Goal: Task Accomplishment & Management: Use online tool/utility

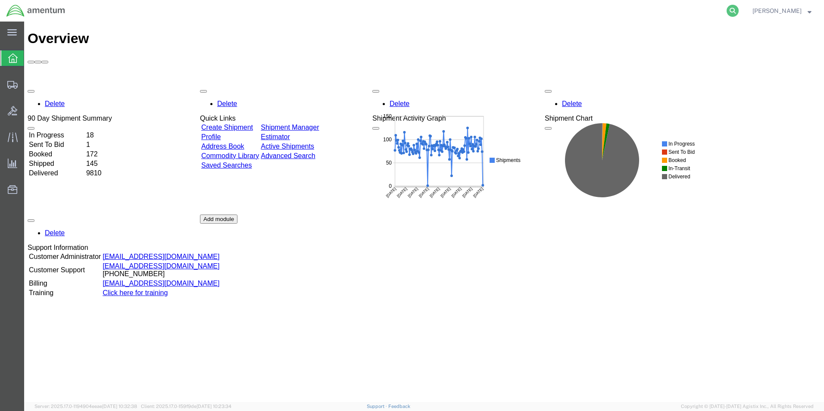
click at [738, 9] on icon at bounding box center [732, 11] width 12 height 12
paste input "390853898047"
type input "390853898047"
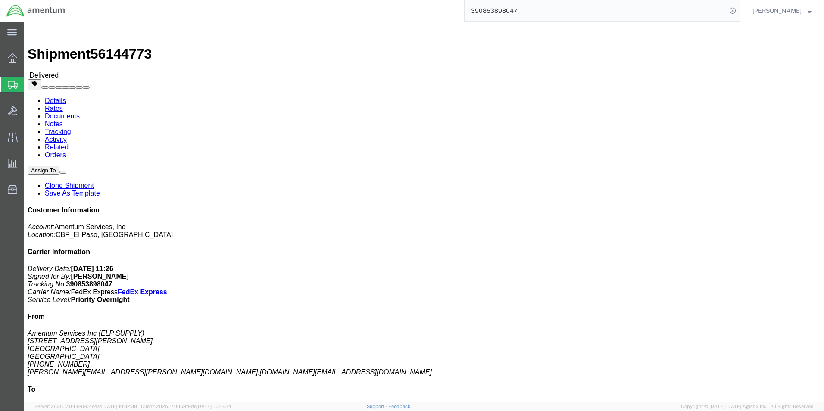
click link "Clone Shipment"
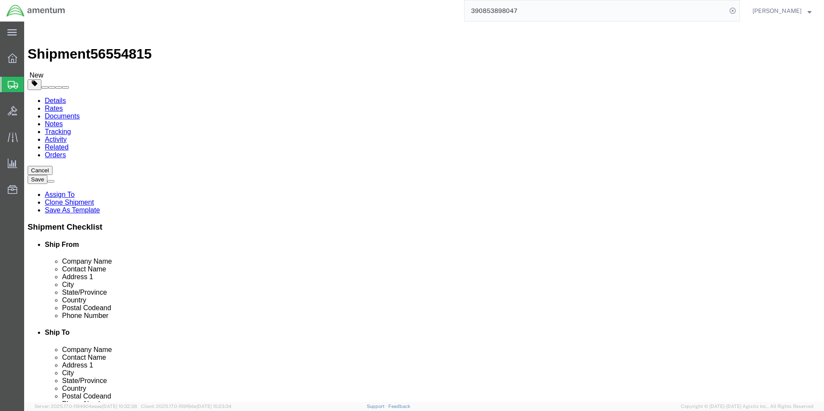
select select "49939"
select select "49946"
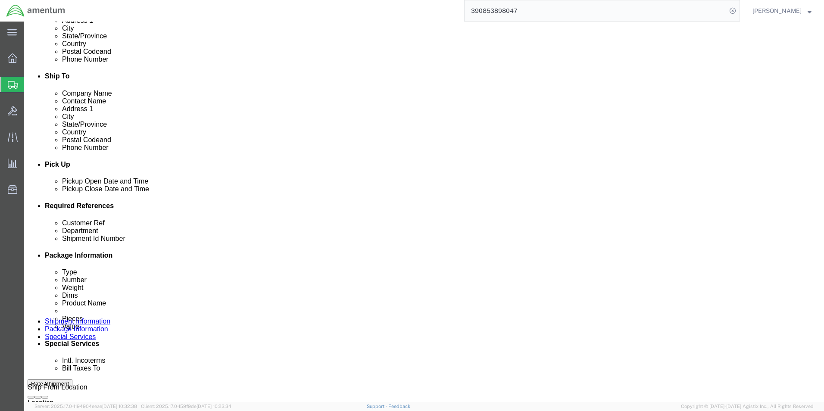
scroll to position [359, 0]
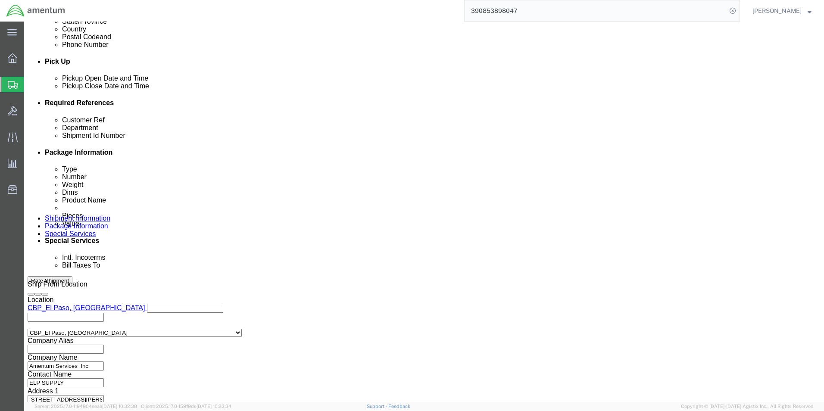
click input "91318"
type input "95163"
click button "Continue"
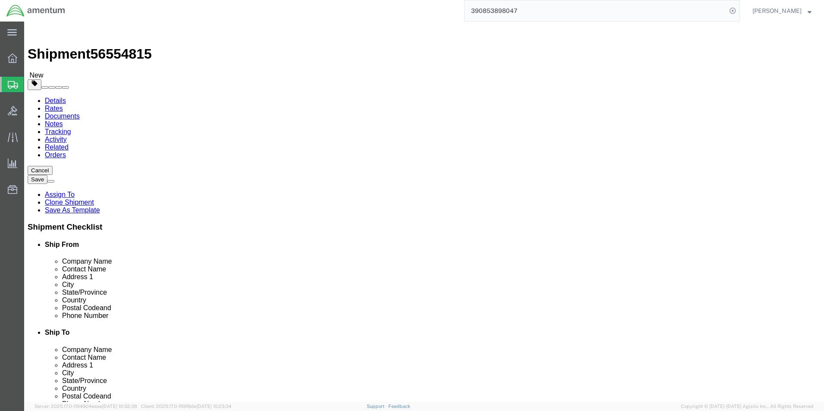
click dd "2.00 Each"
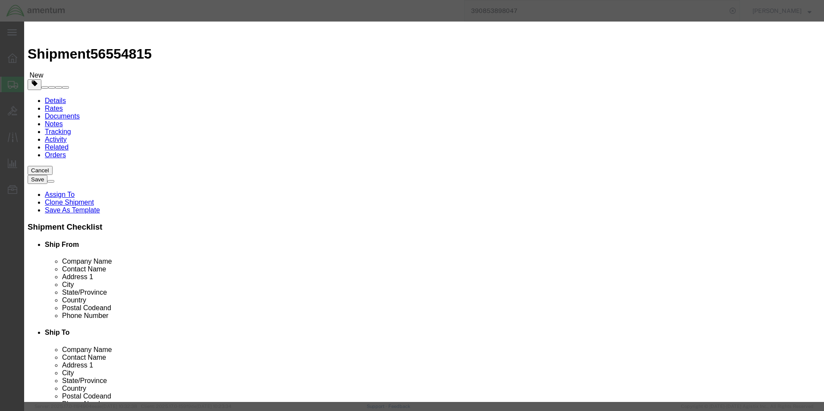
click input "2.00"
type input "4.00"
type input "4000"
click div "Commodity library"
click button "Save & Close"
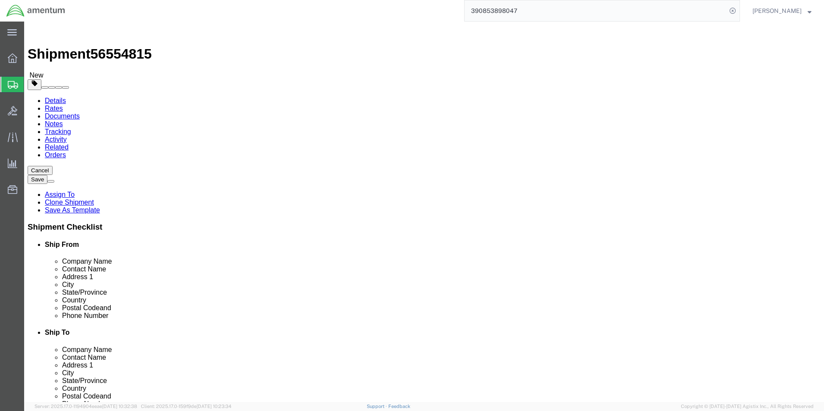
drag, startPoint x: 599, startPoint y: 329, endPoint x: 589, endPoint y: 334, distance: 10.6
click button "Continue"
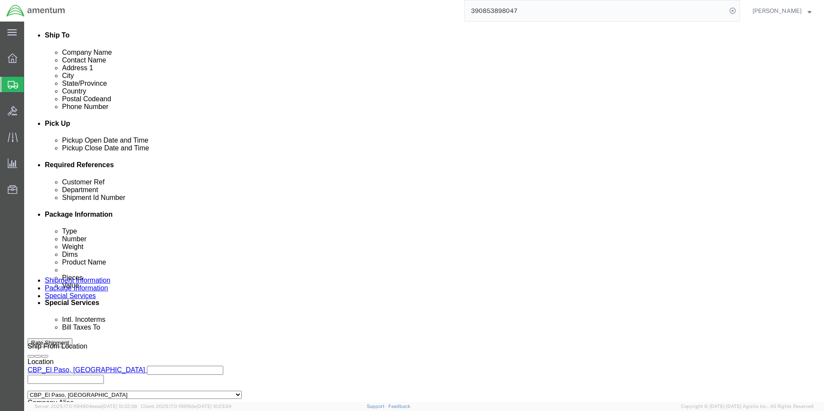
scroll to position [302, 0]
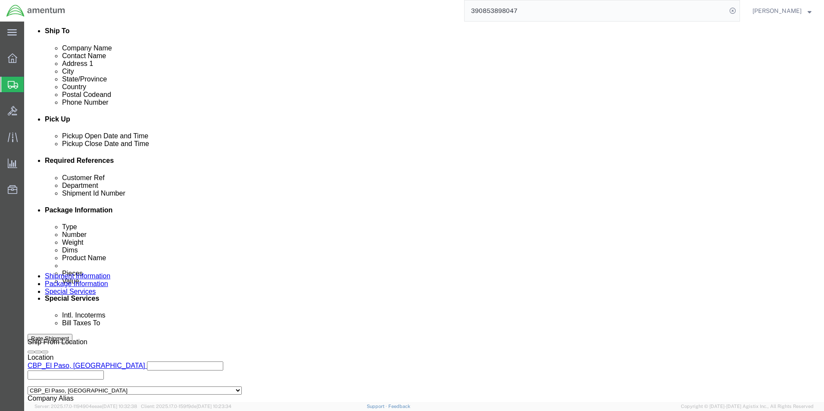
click button "Rate Shipment"
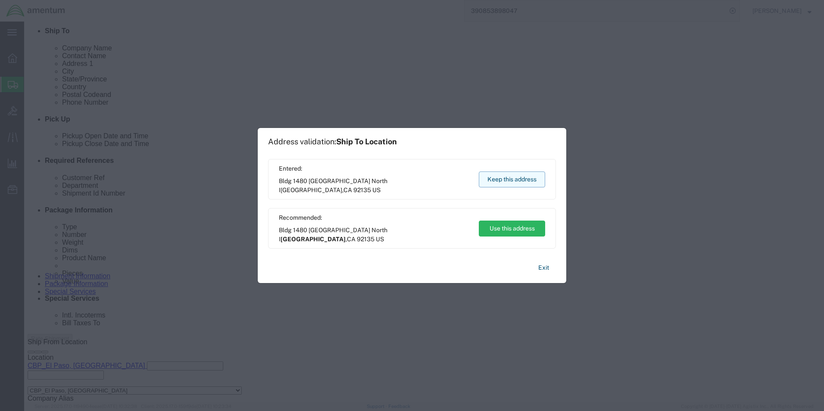
click at [498, 180] on button "Keep this address" at bounding box center [512, 179] width 66 height 16
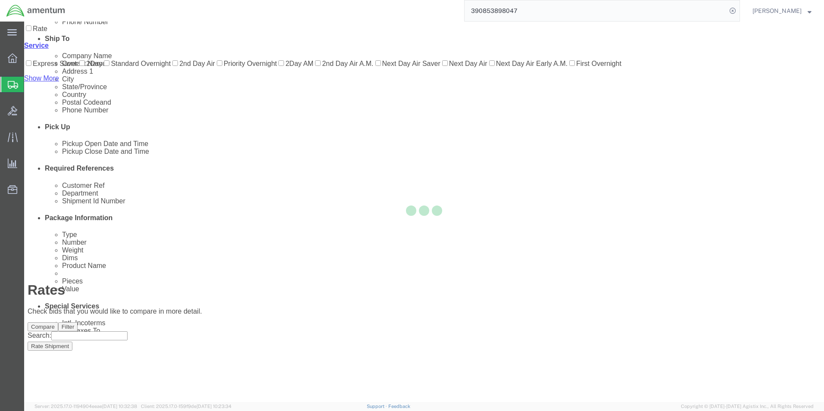
scroll to position [0, 0]
